Goal: Feedback & Contribution: Leave review/rating

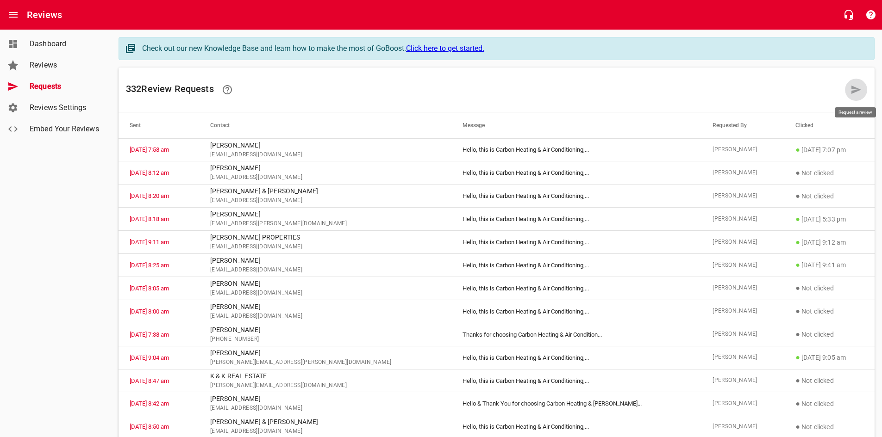
click at [847, 86] on link at bounding box center [856, 90] width 22 height 22
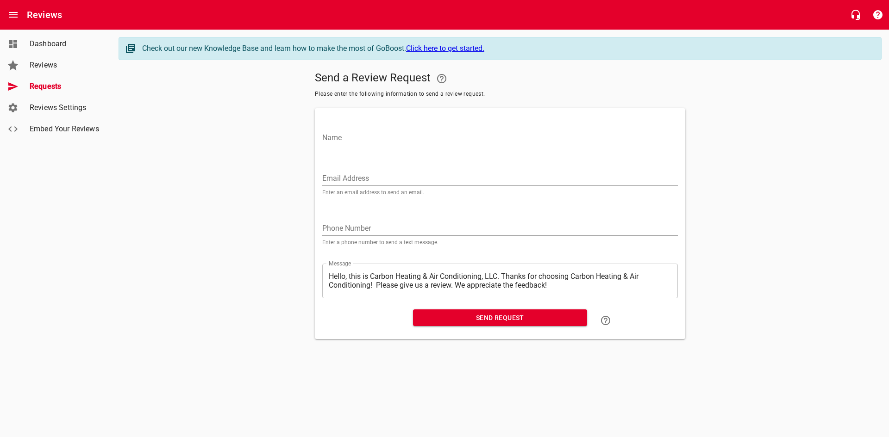
click at [506, 141] on input "Name" at bounding box center [499, 138] width 355 height 15
type input "[PERSON_NAME]"
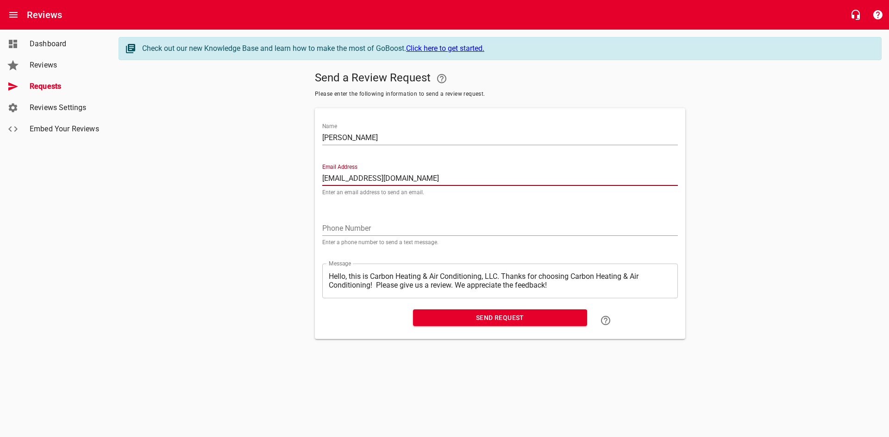
type input "[EMAIL_ADDRESS][DOMAIN_NAME]"
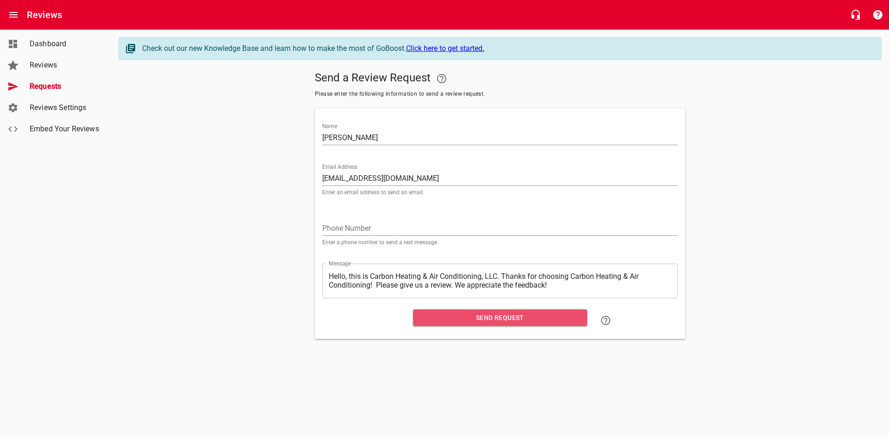
click at [504, 316] on span "Send Request" at bounding box center [499, 318] width 159 height 12
